Goal: Find specific page/section: Find specific page/section

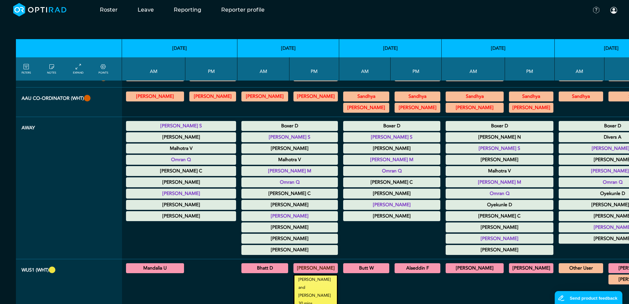
scroll to position [199, 0]
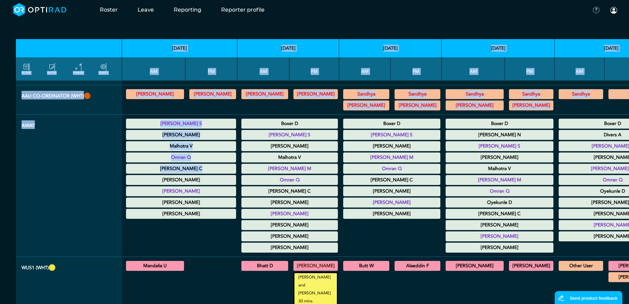
drag, startPoint x: 162, startPoint y: 170, endPoint x: 1, endPoint y: 167, distance: 160.3
click at [0, 167] on div "**********" at bounding box center [314, 116] width 629 height 562
click at [116, 162] on th "Away" at bounding box center [69, 186] width 106 height 142
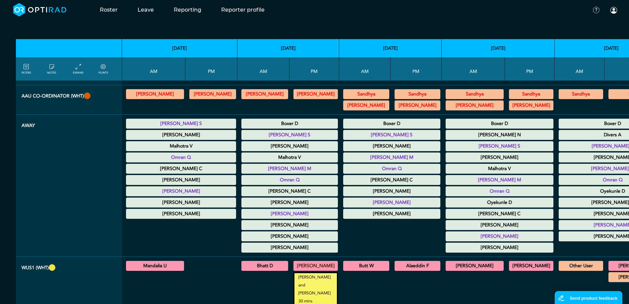
click at [204, 225] on div at bounding box center [180, 237] width 110 height 34
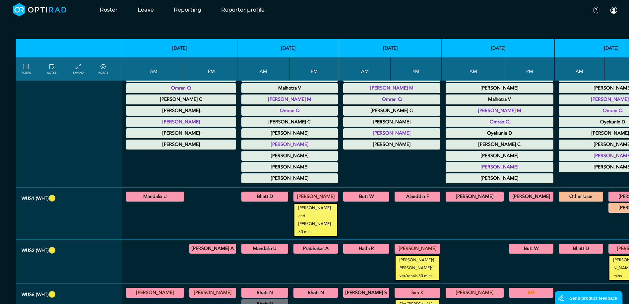
scroll to position [272, 0]
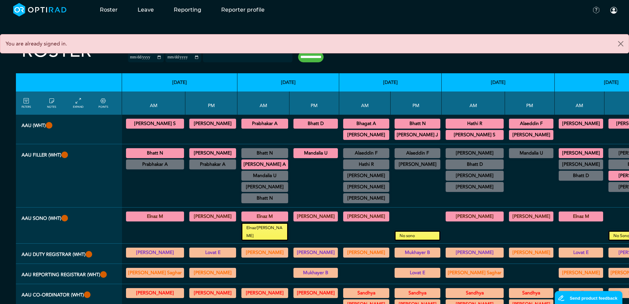
scroll to position [22, 0]
